Goal: Book appointment/travel/reservation

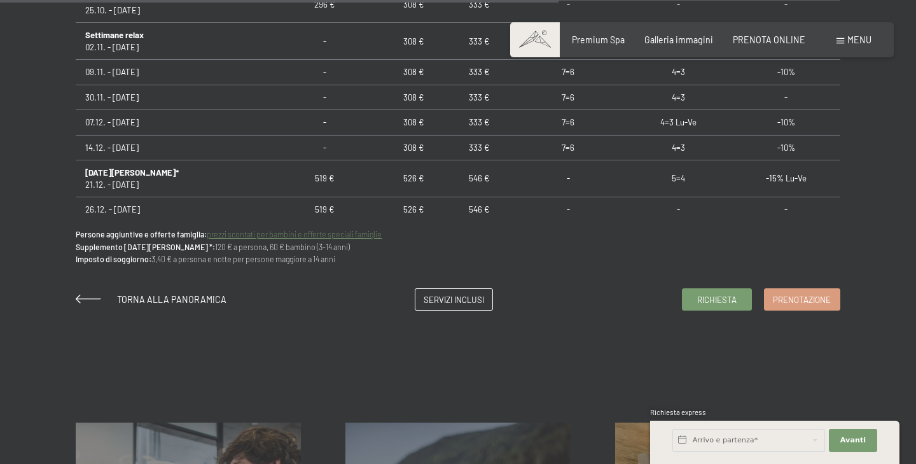
scroll to position [938, 0]
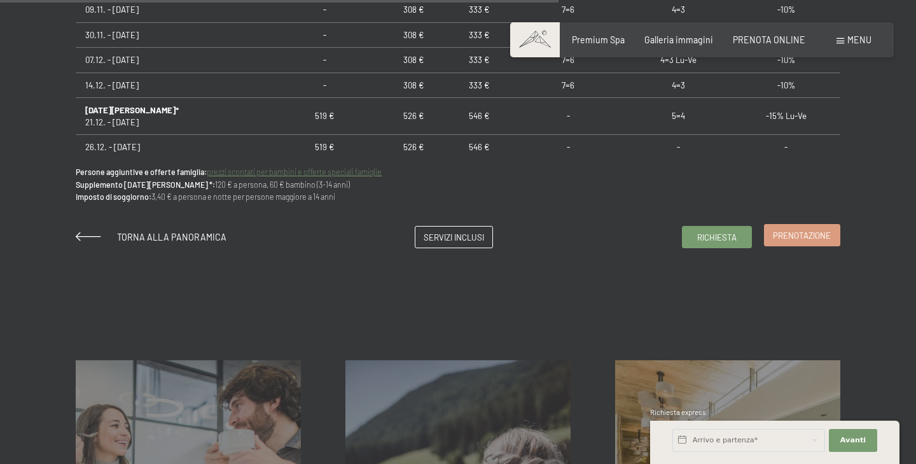
click at [793, 242] on link "Prenotazione" at bounding box center [802, 235] width 74 height 21
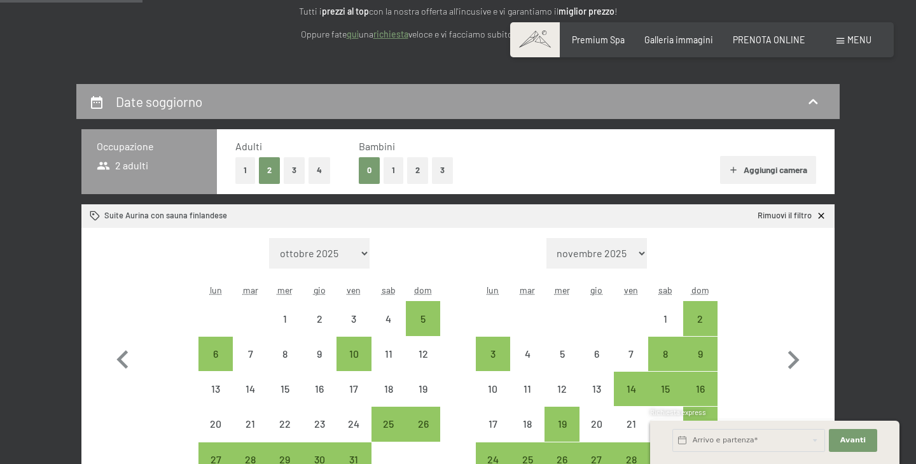
scroll to position [202, 0]
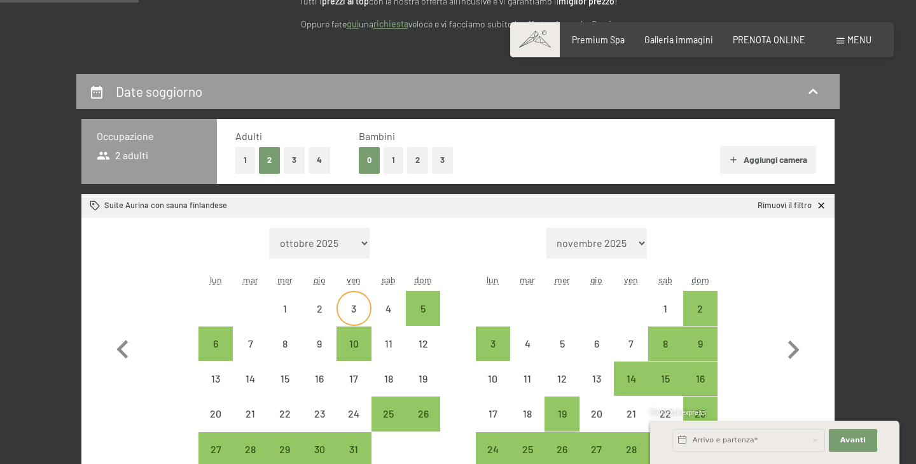
click at [354, 315] on div "3" at bounding box center [354, 319] width 32 height 32
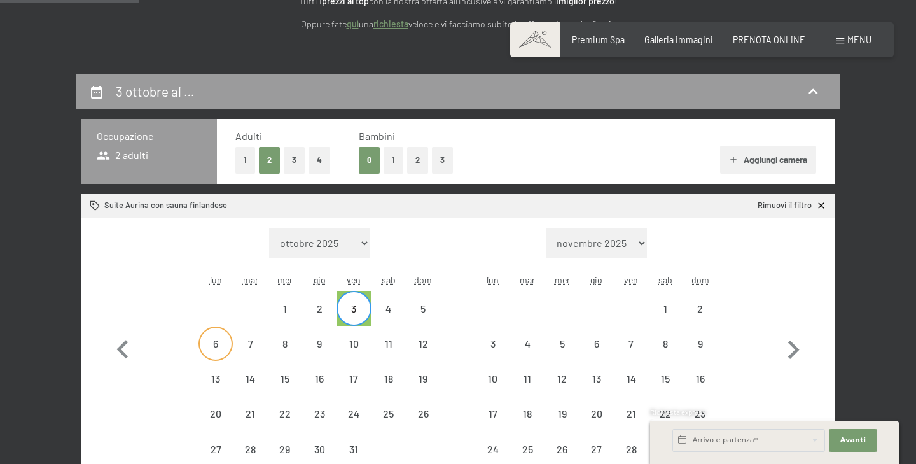
click at [222, 349] on div "6" at bounding box center [216, 354] width 32 height 32
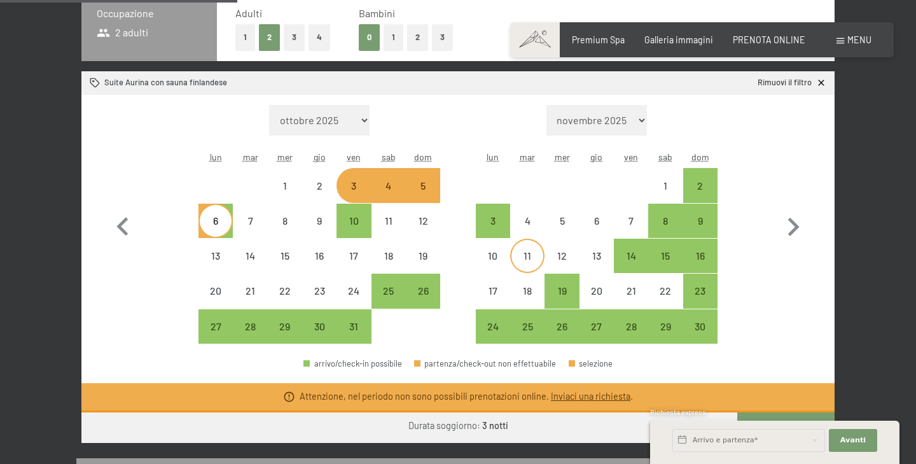
scroll to position [357, 0]
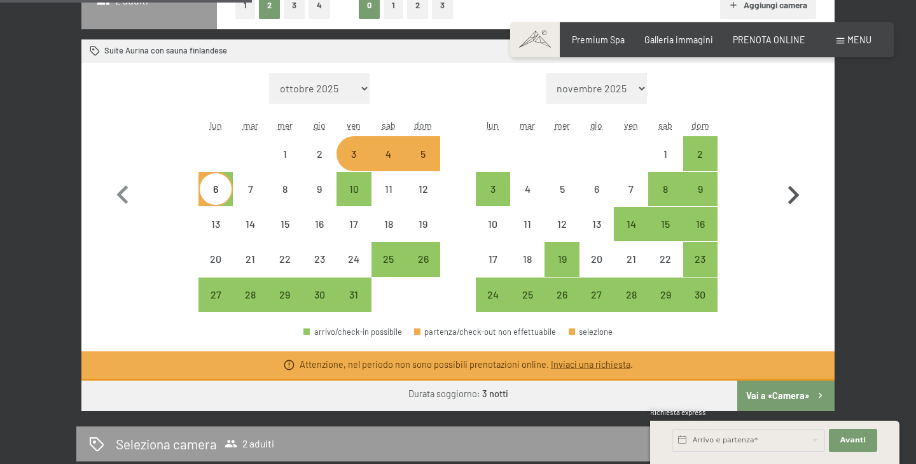
click at [789, 195] on icon "button" at bounding box center [793, 195] width 37 height 37
select select "2025-11-01"
select select "2025-12-01"
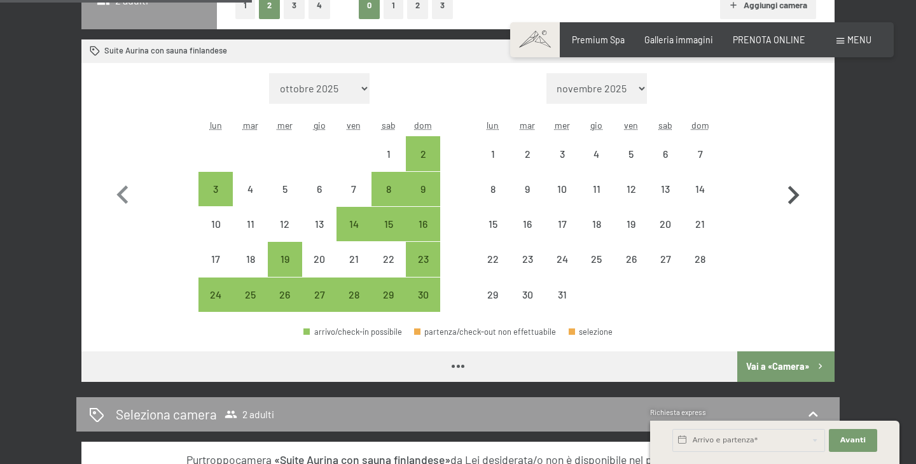
select select "2025-11-01"
select select "2025-12-01"
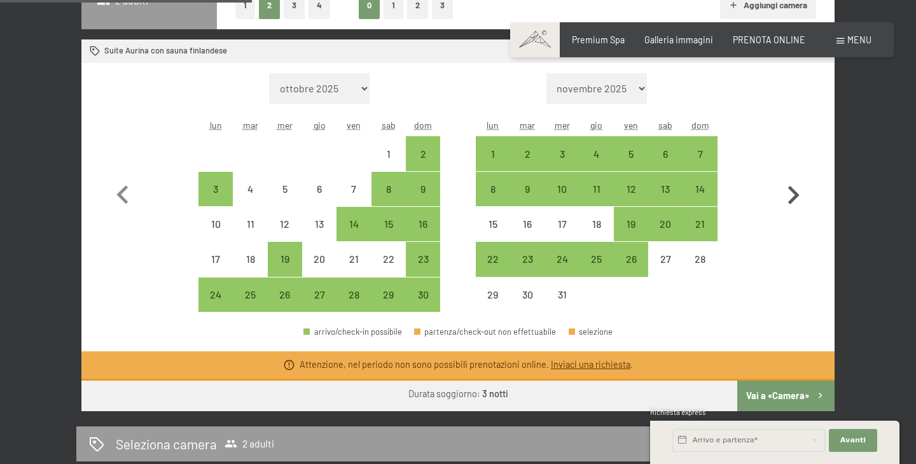
click at [789, 195] on icon "button" at bounding box center [793, 195] width 37 height 37
select select "2025-12-01"
select select "2026-01-01"
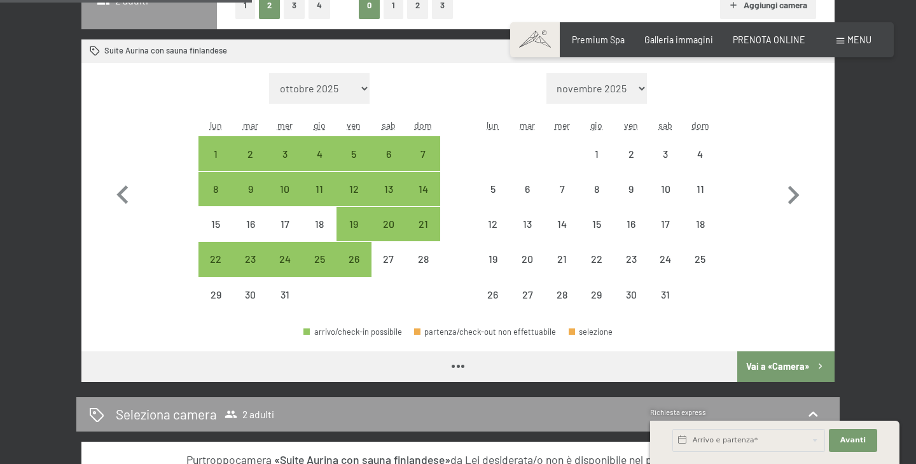
select select "2025-12-01"
select select "2026-01-01"
